Goal: Navigation & Orientation: Find specific page/section

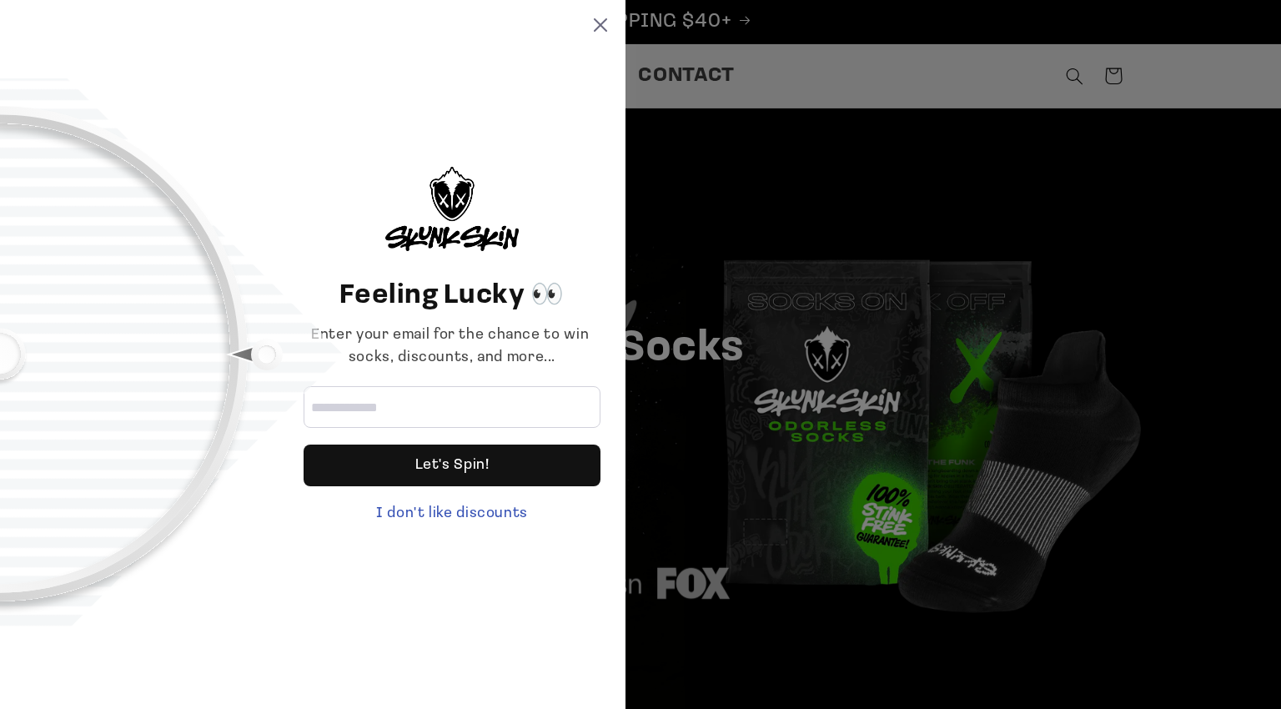
click at [603, 18] on div "Feeling Lucky 👀 Enter your email for the chance to win socks, discounts, and mo…" at bounding box center [313, 354] width 626 height 709
click at [598, 26] on icon at bounding box center [600, 24] width 13 height 13
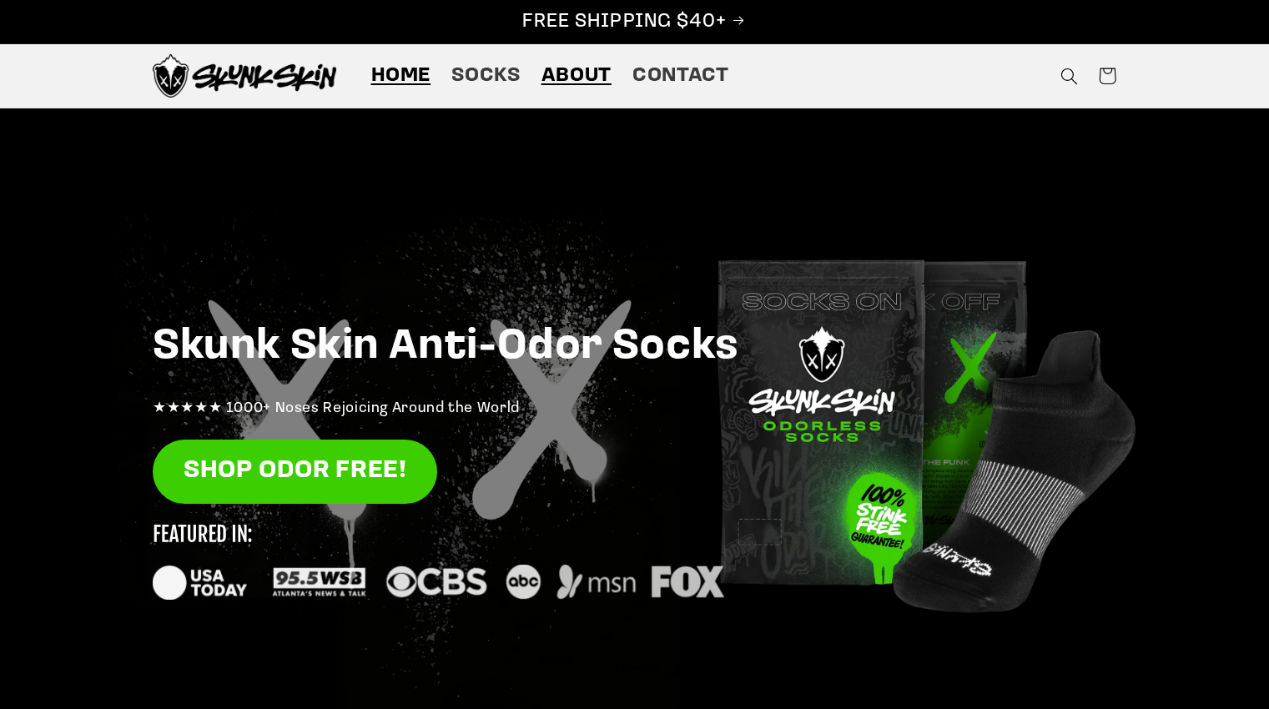
click at [584, 86] on span "About" at bounding box center [576, 76] width 70 height 26
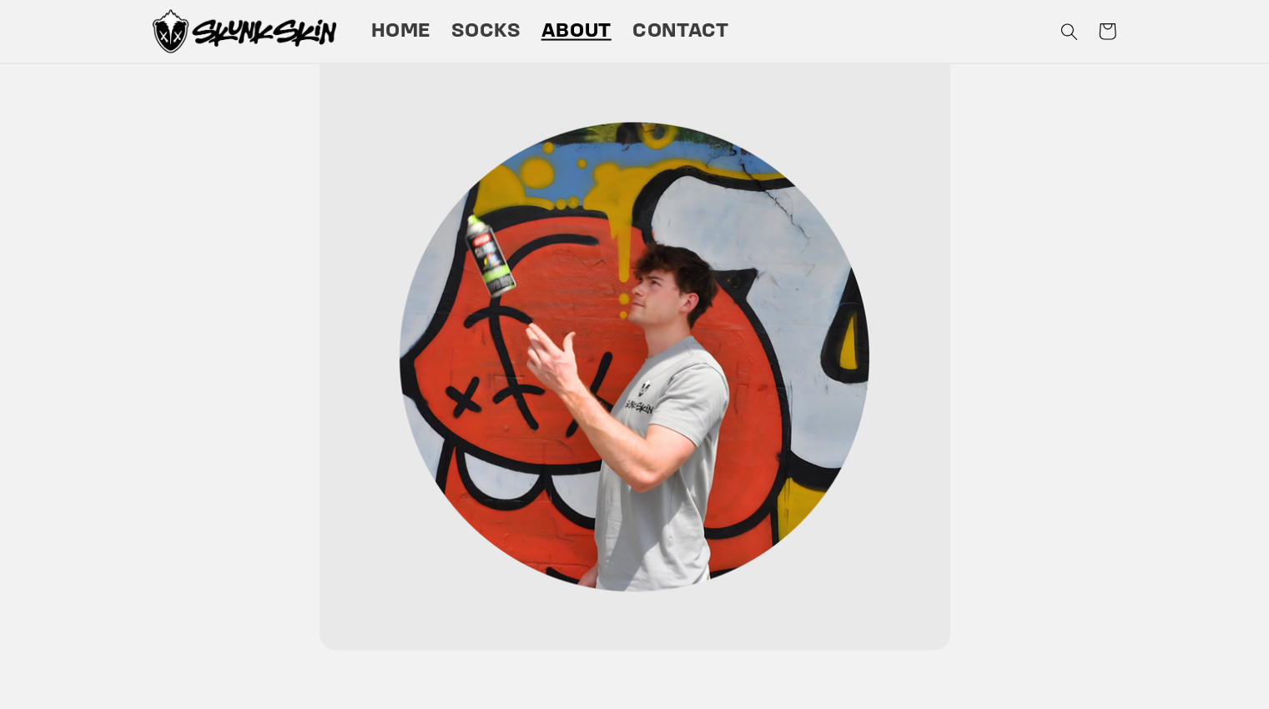
scroll to position [3396, 0]
